Goal: Use online tool/utility: Utilize a website feature to perform a specific function

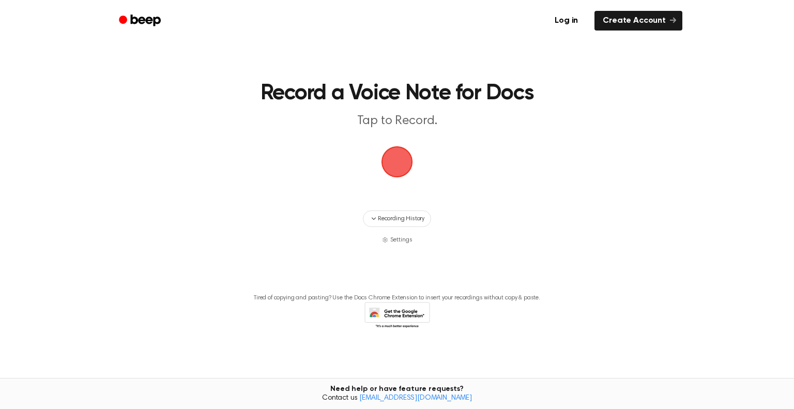
click at [399, 160] on span "button" at bounding box center [397, 162] width 32 height 32
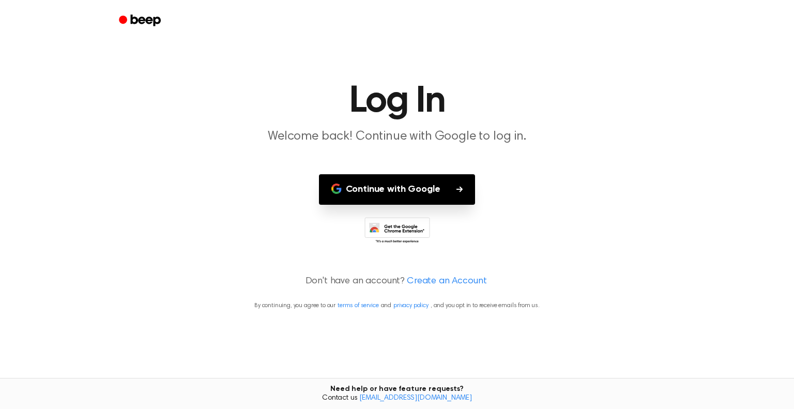
click at [409, 186] on button "Continue with Google" at bounding box center [397, 189] width 157 height 30
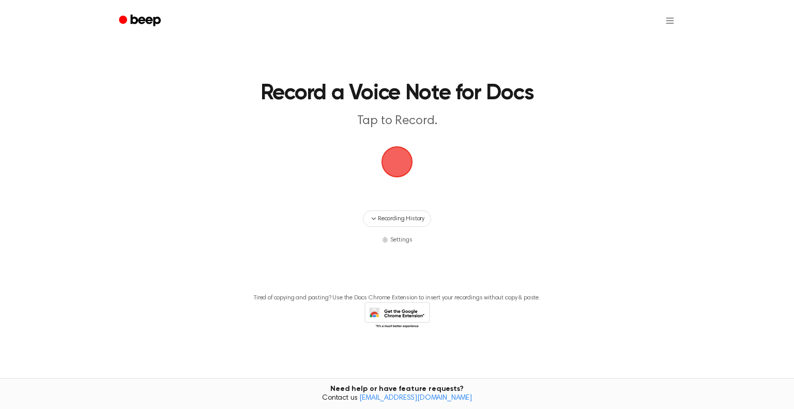
click at [404, 173] on span "button" at bounding box center [396, 161] width 29 height 29
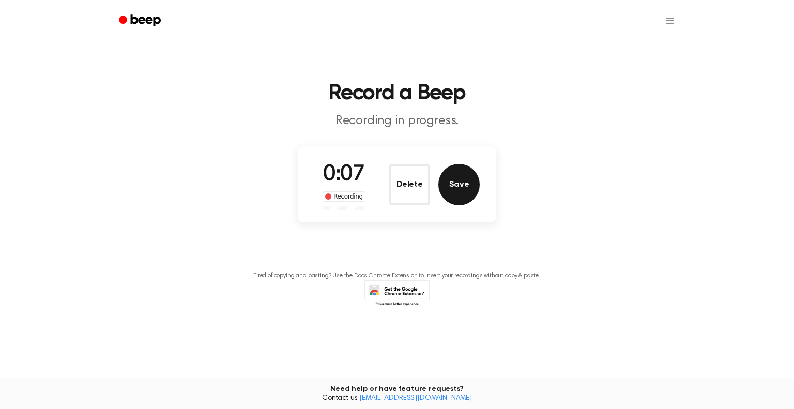
click at [461, 188] on button "Save" at bounding box center [458, 184] width 41 height 41
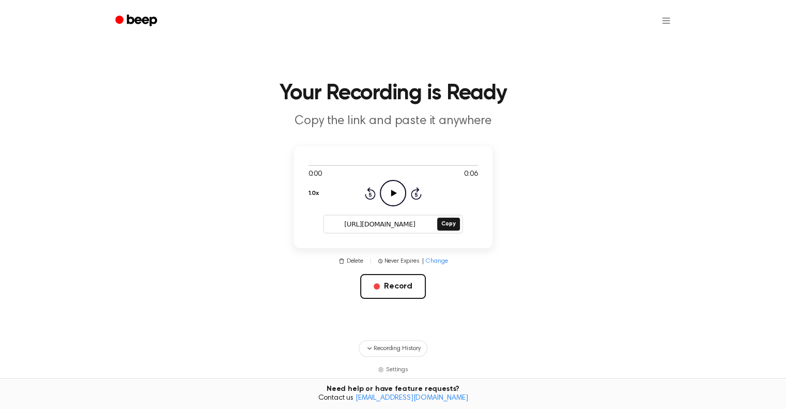
click at [385, 197] on icon "Play Audio" at bounding box center [393, 193] width 26 height 26
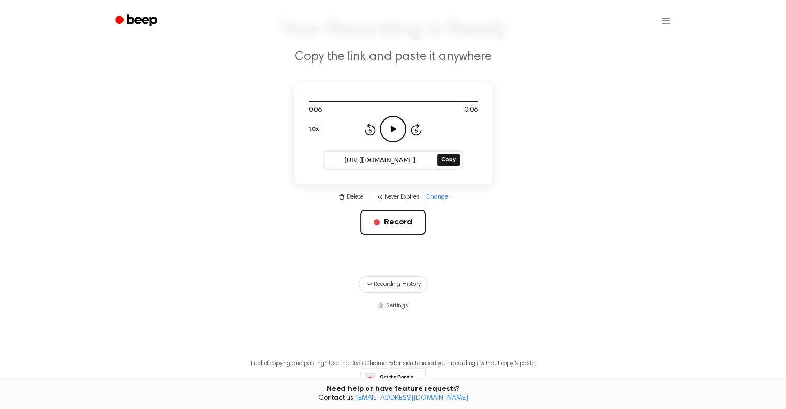
scroll to position [66, 0]
click at [349, 198] on button "Delete" at bounding box center [351, 195] width 25 height 9
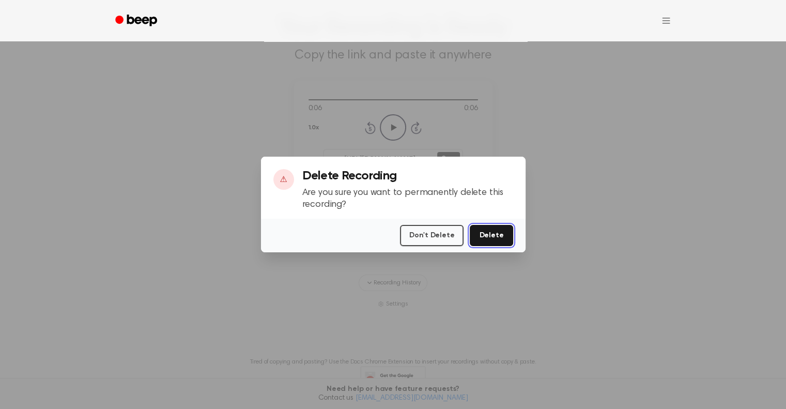
click at [502, 239] on button "Delete" at bounding box center [491, 235] width 43 height 21
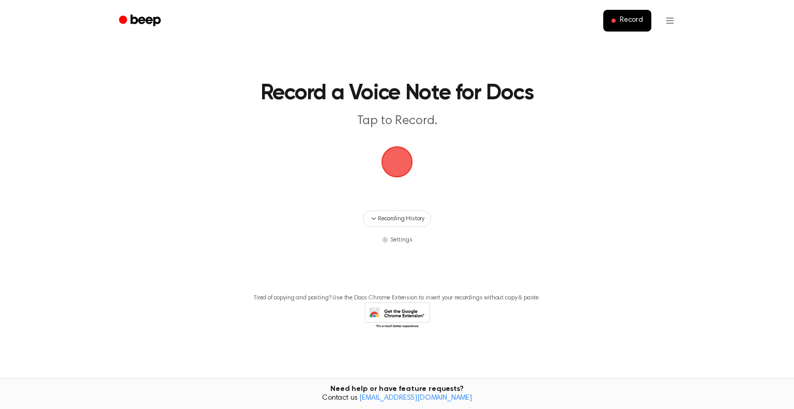
click at [333, 115] on p "Tap to Record." at bounding box center [396, 121] width 397 height 17
